Goal: Task Accomplishment & Management: Manage account settings

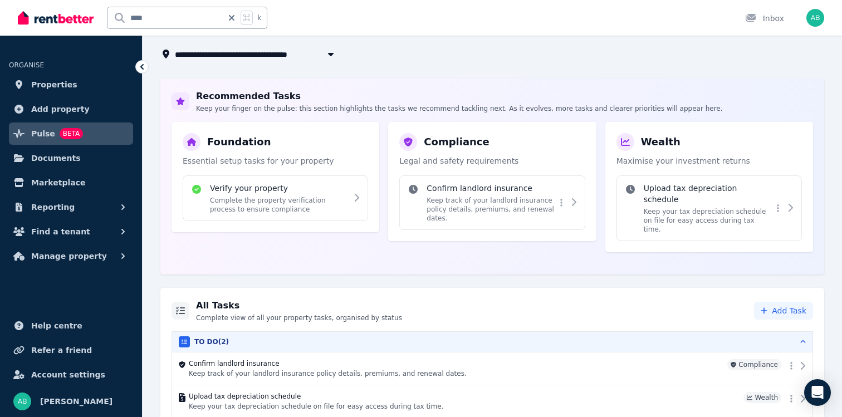
scroll to position [126, 0]
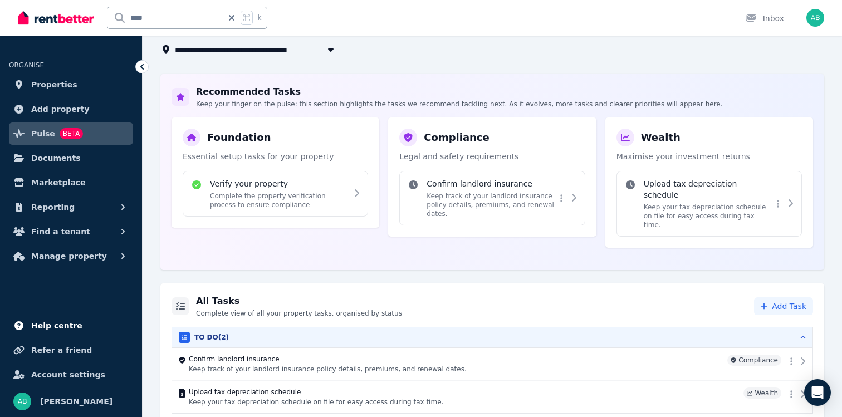
click at [66, 328] on span "Help centre" at bounding box center [56, 325] width 51 height 13
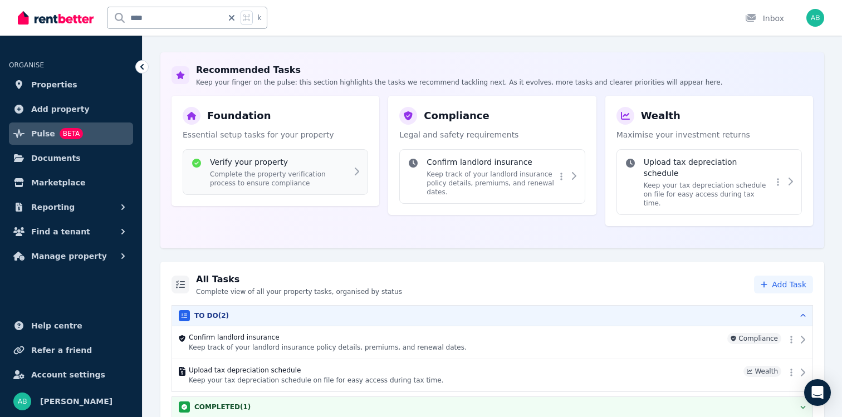
scroll to position [149, 0]
click at [84, 182] on link "Marketplace" at bounding box center [71, 183] width 124 height 22
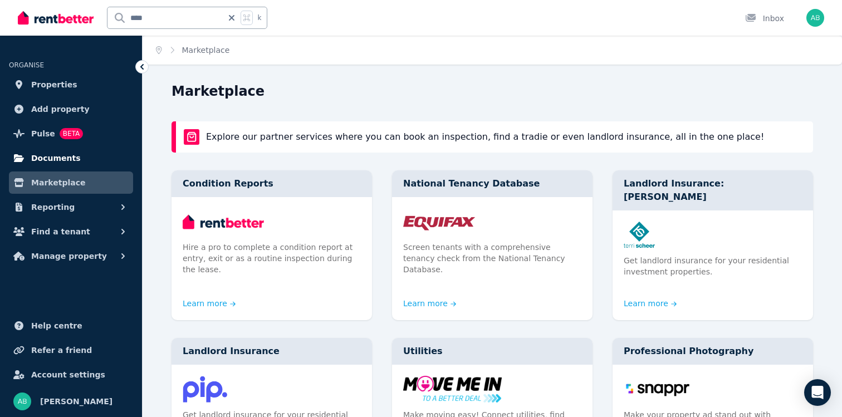
click at [79, 160] on link "Documents" at bounding box center [71, 158] width 124 height 22
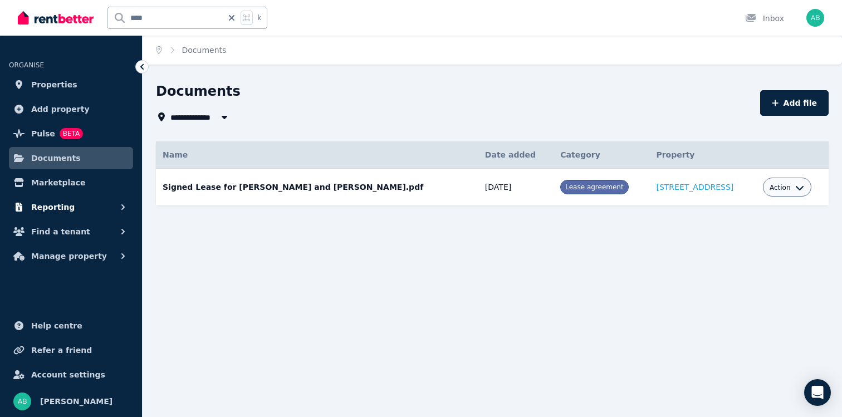
click at [83, 206] on button "Reporting" at bounding box center [71, 207] width 124 height 22
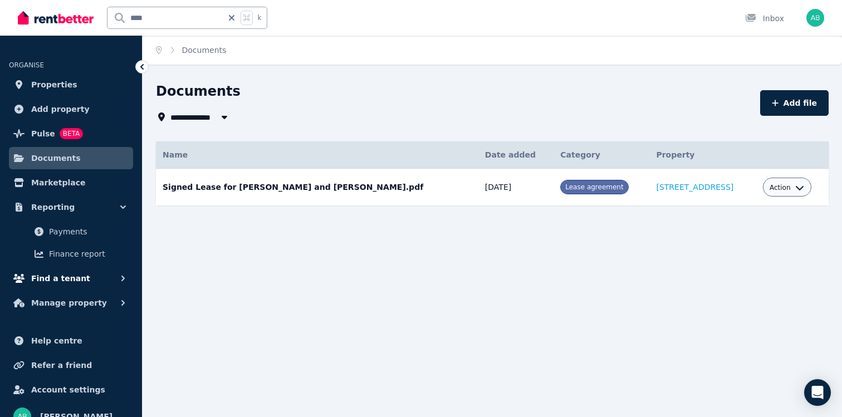
click at [92, 281] on button "Find a tenant" at bounding box center [71, 278] width 124 height 22
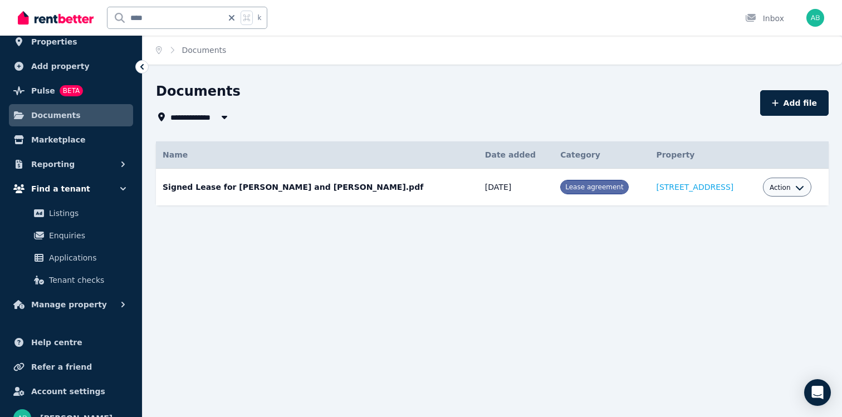
scroll to position [60, 0]
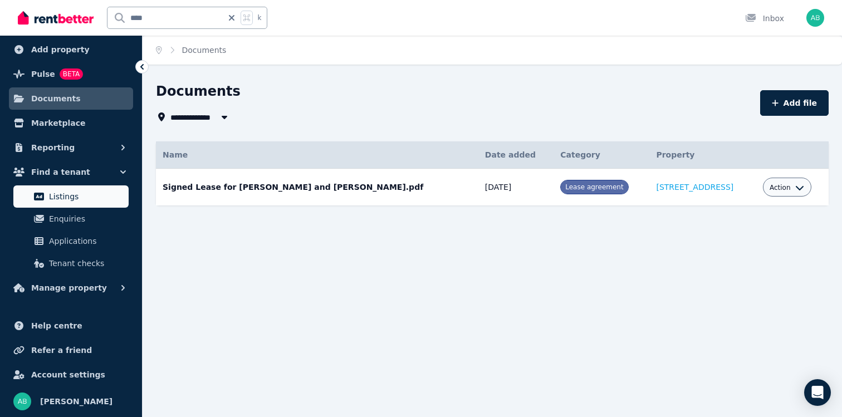
click at [80, 198] on span "Listings" at bounding box center [86, 196] width 75 height 13
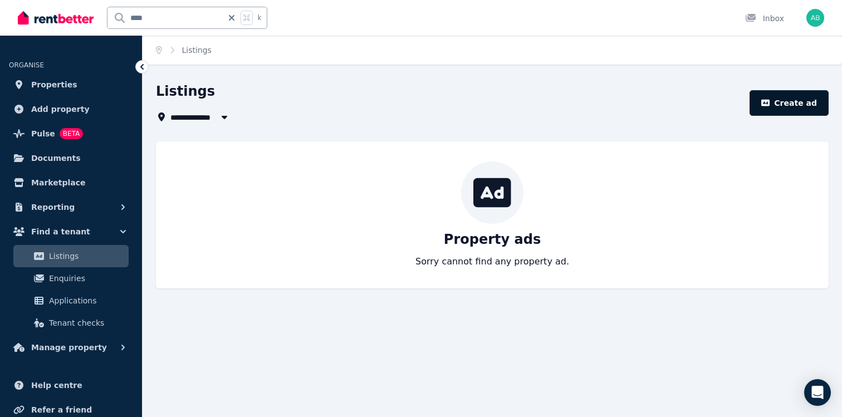
click at [783, 106] on button "Create ad" at bounding box center [789, 103] width 79 height 26
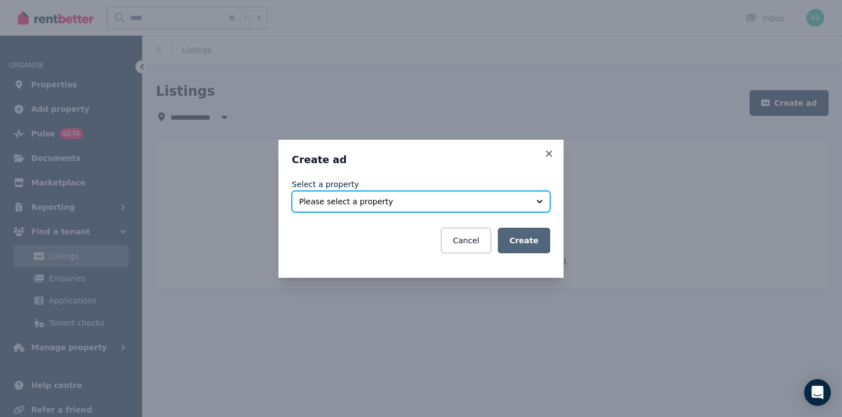
click at [492, 207] on button "Please select a property" at bounding box center [421, 201] width 258 height 21
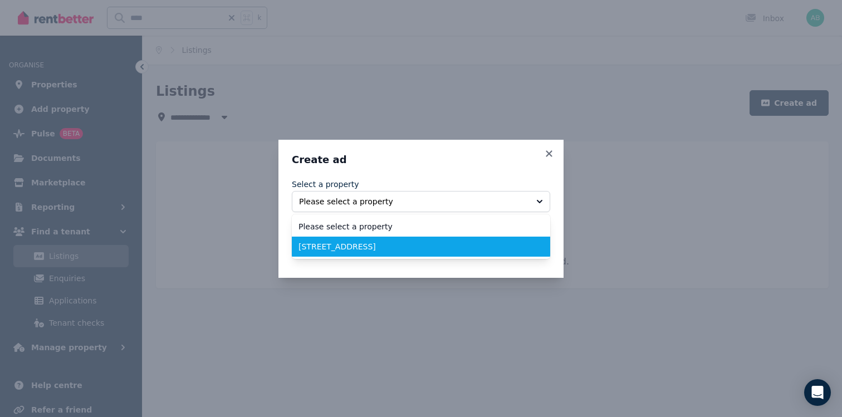
click at [461, 246] on span "[STREET_ADDRESS]" at bounding box center [415, 246] width 232 height 11
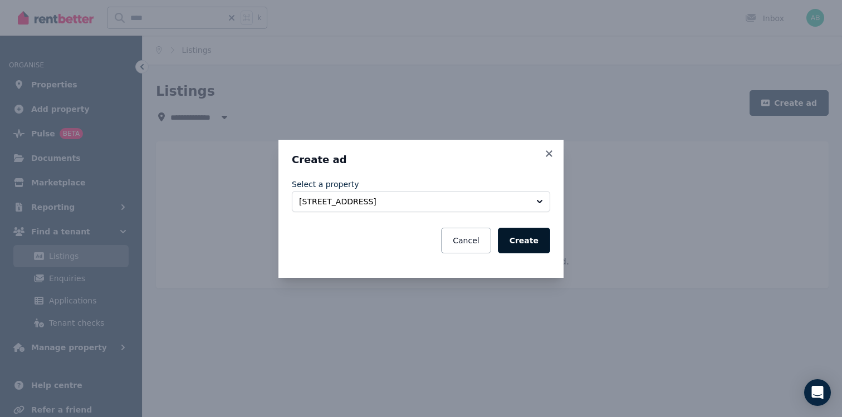
click at [525, 246] on button "Create" at bounding box center [524, 241] width 52 height 26
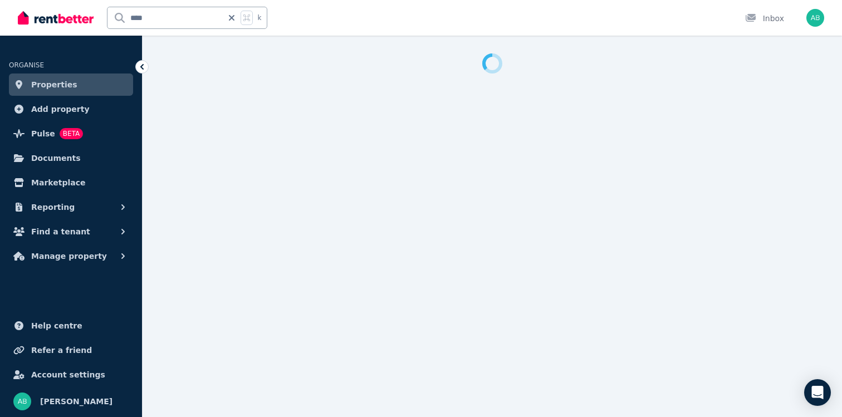
select select "***"
select select "**********"
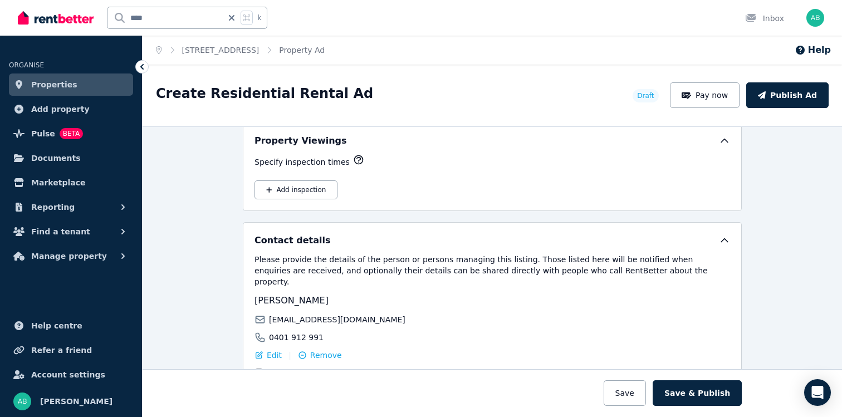
scroll to position [1658, 0]
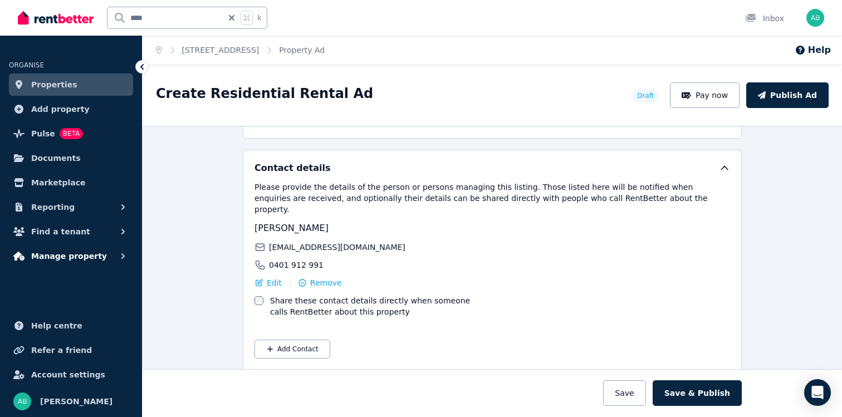
click at [98, 256] on button "Manage property" at bounding box center [71, 256] width 124 height 22
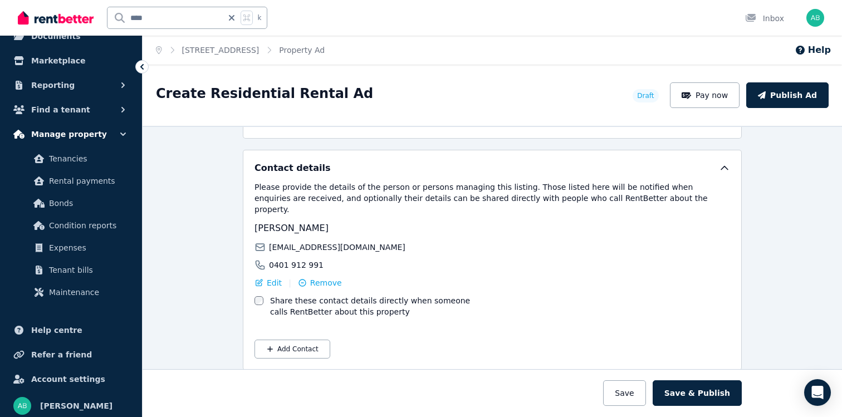
scroll to position [126, 0]
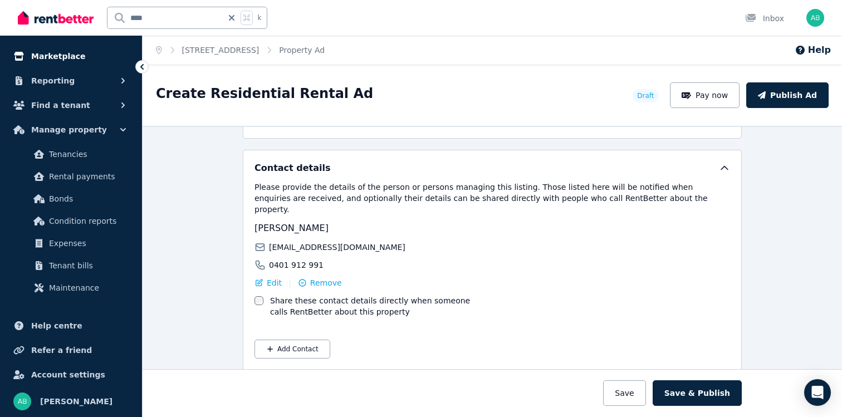
click at [58, 55] on span "Marketplace" at bounding box center [58, 56] width 54 height 13
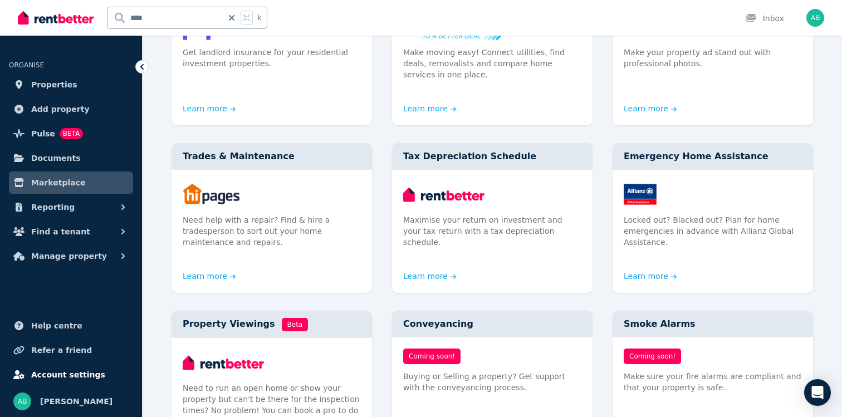
scroll to position [365, 0]
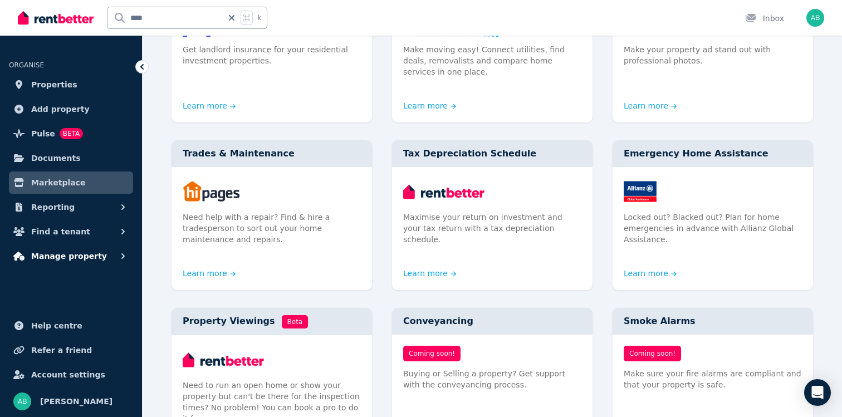
click at [61, 259] on span "Manage property" at bounding box center [69, 256] width 76 height 13
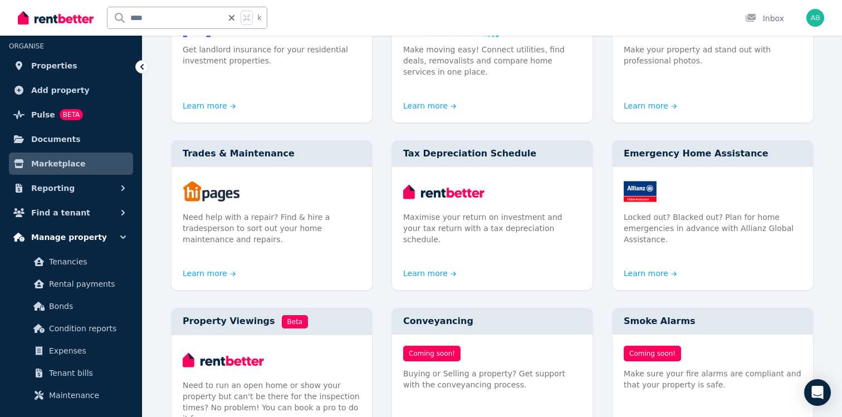
scroll to position [0, 0]
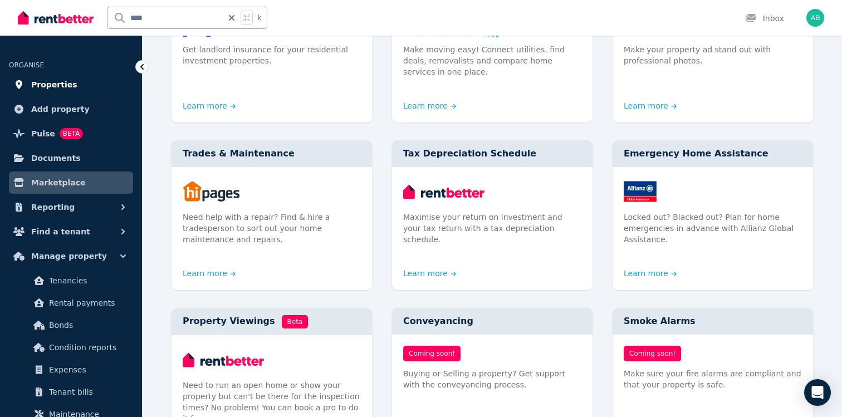
click at [59, 86] on span "Properties" at bounding box center [54, 84] width 46 height 13
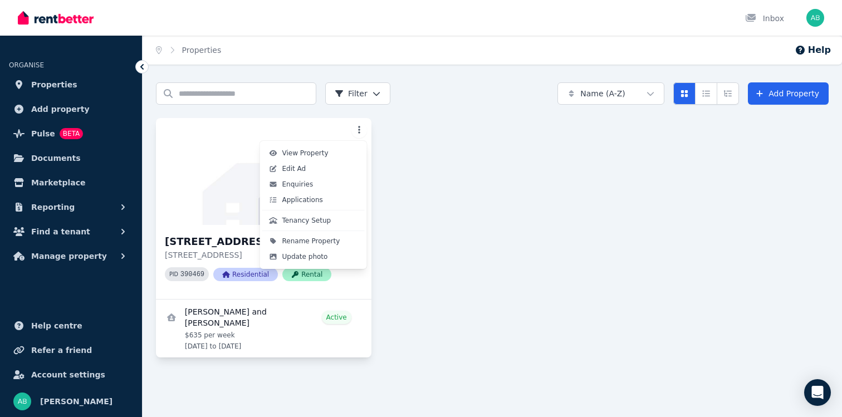
click at [358, 132] on html "Open main menu Inbox Open user menu ORGANISE Properties Add property Pulse BETA…" at bounding box center [421, 208] width 842 height 417
click at [285, 168] on span "Edit Ad" at bounding box center [294, 168] width 24 height 9
select select "***"
select select "**********"
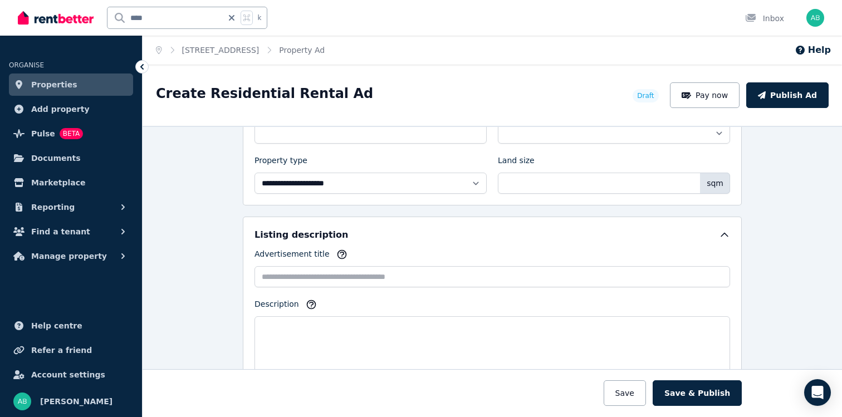
scroll to position [500, 0]
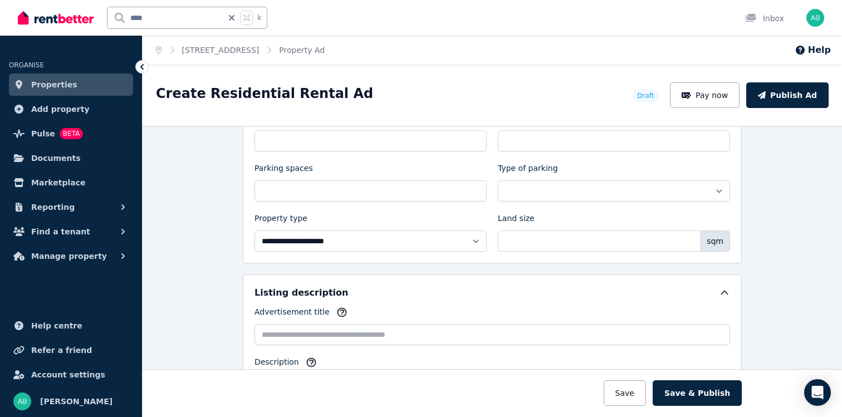
click at [56, 85] on span "Properties" at bounding box center [54, 84] width 46 height 13
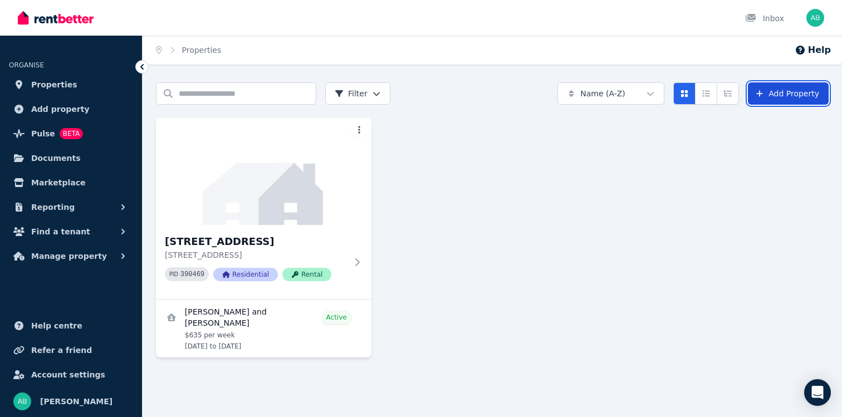
click at [776, 91] on link "Add Property" at bounding box center [788, 93] width 81 height 22
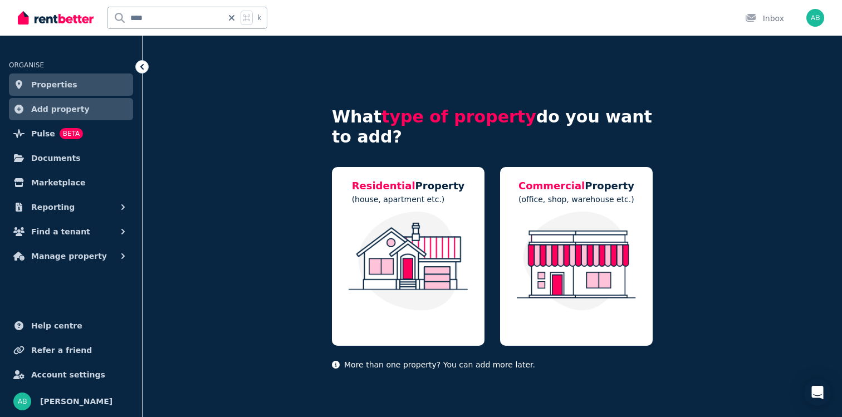
click at [143, 66] on icon at bounding box center [141, 66] width 11 height 11
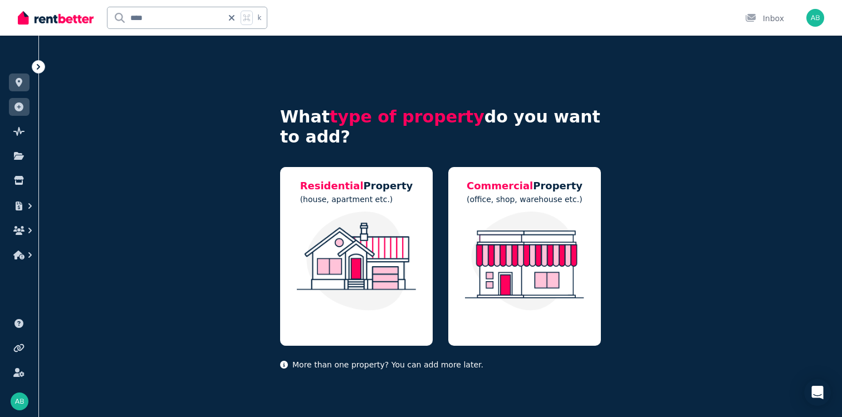
click at [43, 65] on icon at bounding box center [38, 66] width 11 height 11
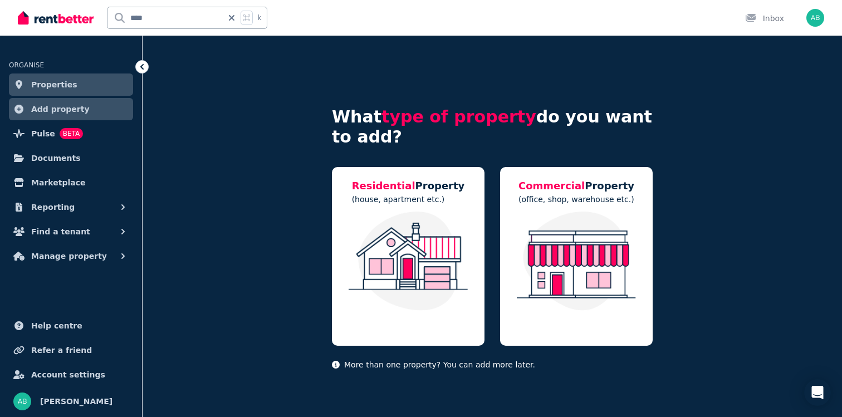
click at [67, 86] on span "Properties" at bounding box center [54, 84] width 46 height 13
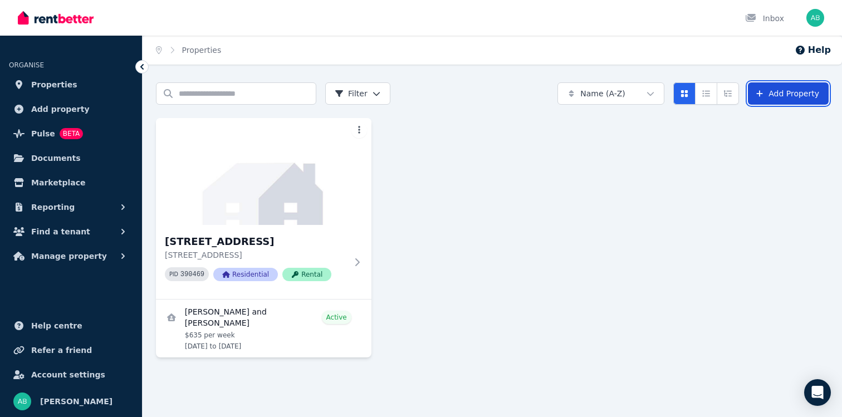
click at [780, 96] on link "Add Property" at bounding box center [788, 93] width 81 height 22
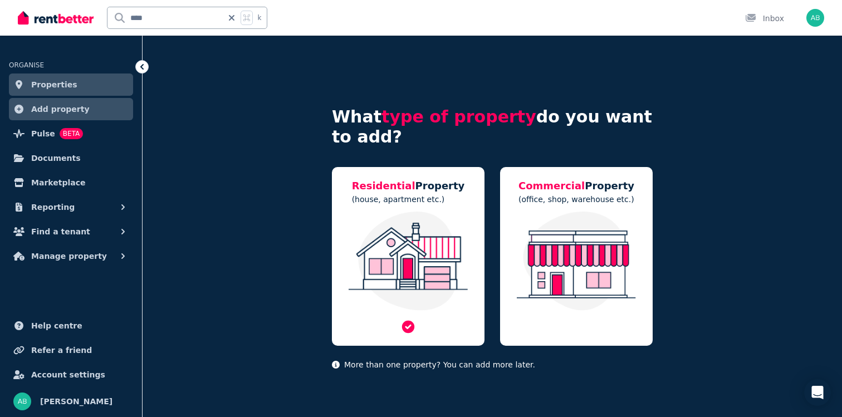
click at [392, 236] on img at bounding box center [408, 261] width 130 height 99
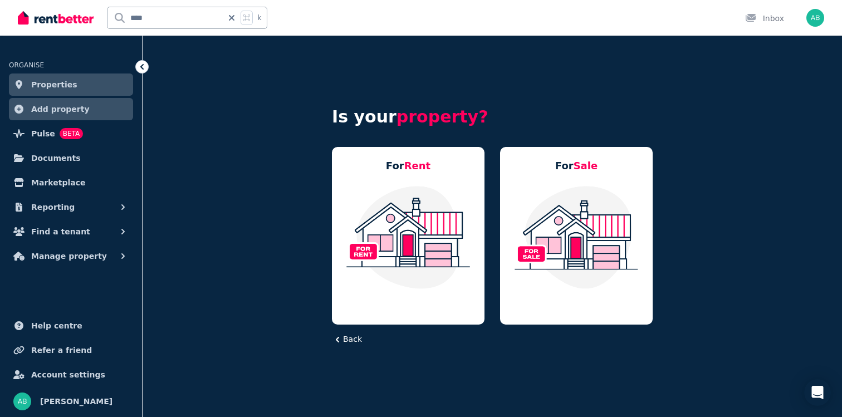
click at [344, 339] on button "Back" at bounding box center [347, 340] width 30 height 12
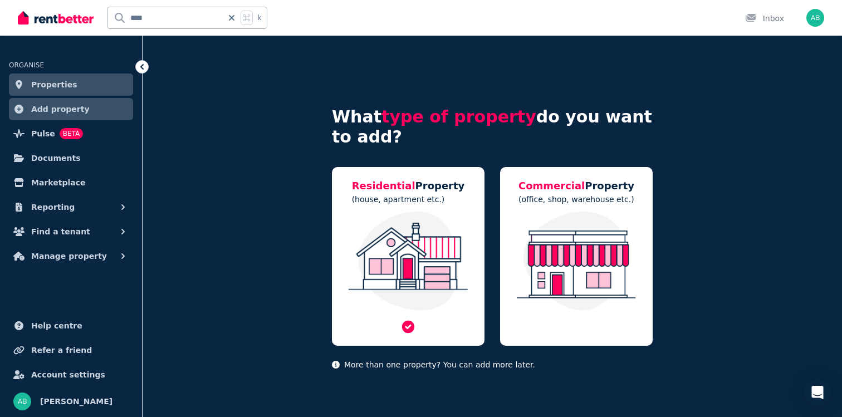
click at [412, 279] on img at bounding box center [408, 261] width 130 height 99
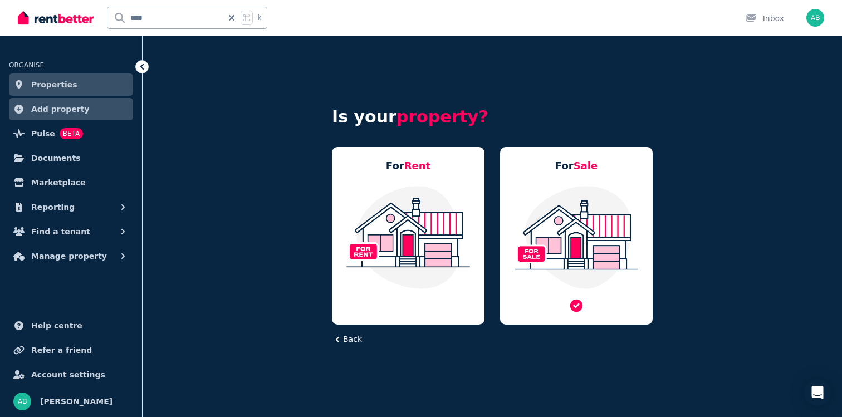
click at [533, 290] on div at bounding box center [576, 249] width 130 height 129
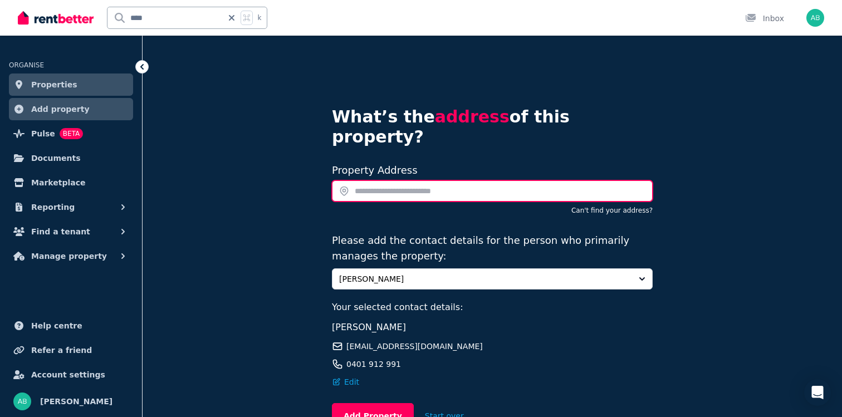
click at [473, 180] on input "text" at bounding box center [492, 190] width 321 height 21
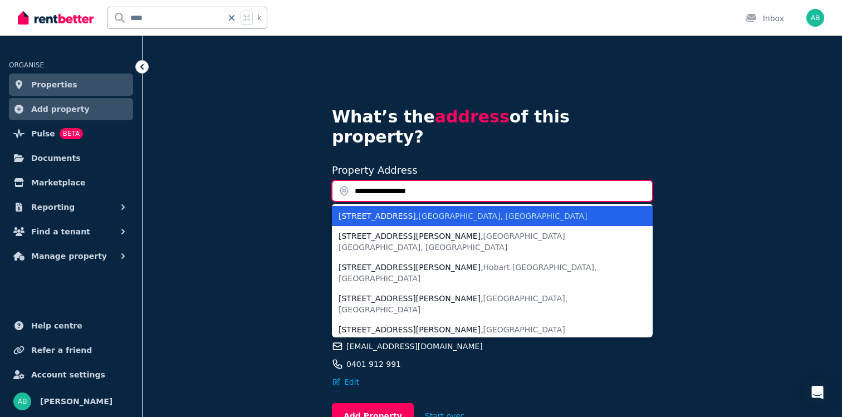
click at [365, 180] on input "**********" at bounding box center [492, 190] width 321 height 21
click at [356, 180] on input "**********" at bounding box center [492, 190] width 321 height 21
click at [438, 180] on input "**********" at bounding box center [492, 190] width 321 height 21
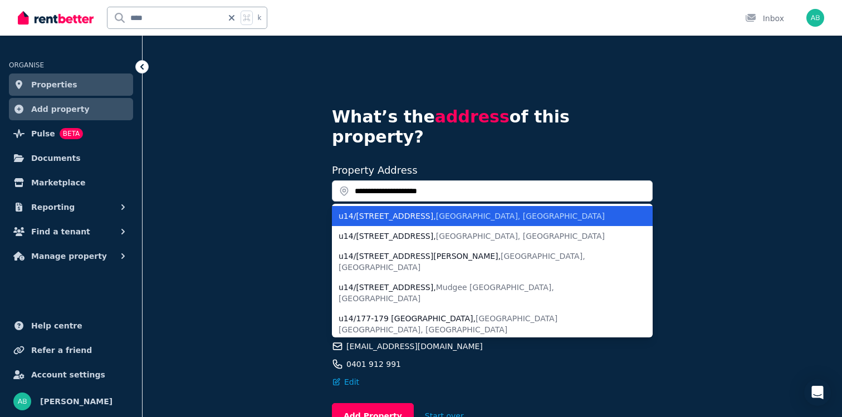
click at [388, 211] on div "u14/[STREET_ADDRESS]" at bounding box center [486, 216] width 294 height 11
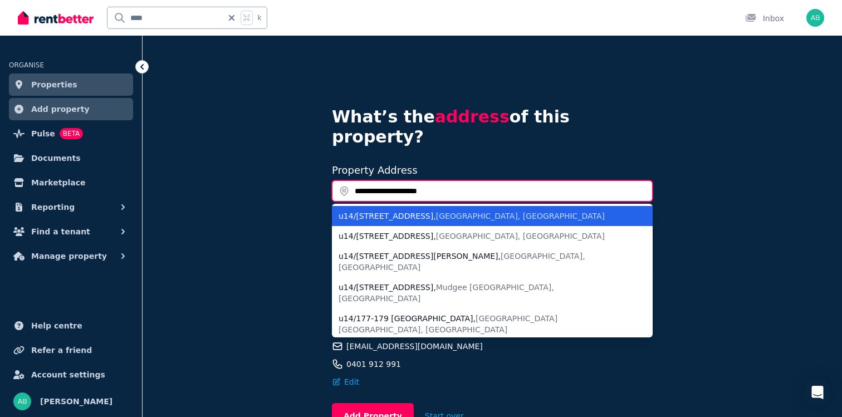
type input "**********"
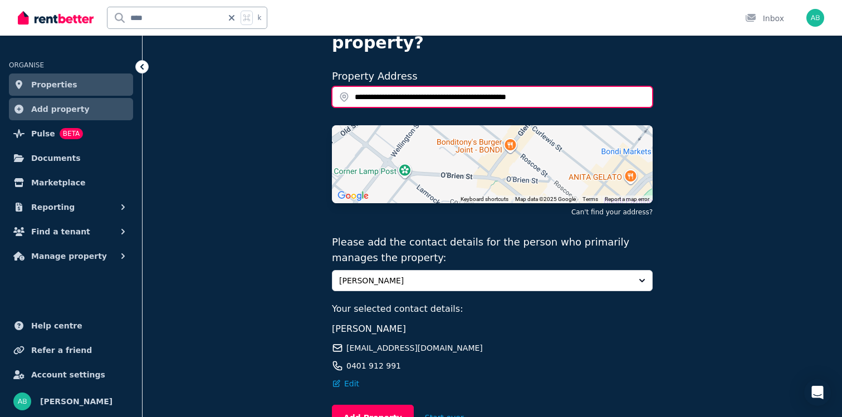
scroll to position [150, 0]
